Goal: Task Accomplishment & Management: Use online tool/utility

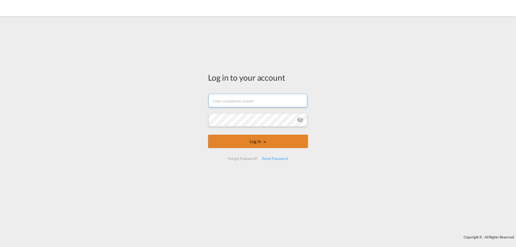
type input "[PERSON_NAME][EMAIL_ADDRESS][PERSON_NAME][DOMAIN_NAME]"
click at [270, 140] on button "Log In" at bounding box center [258, 141] width 100 height 13
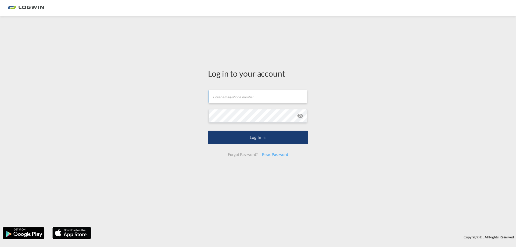
type input "[PERSON_NAME][EMAIL_ADDRESS][PERSON_NAME][DOMAIN_NAME]"
click at [305, 135] on button "Log In" at bounding box center [258, 137] width 100 height 13
